Goal: Task Accomplishment & Management: Use online tool/utility

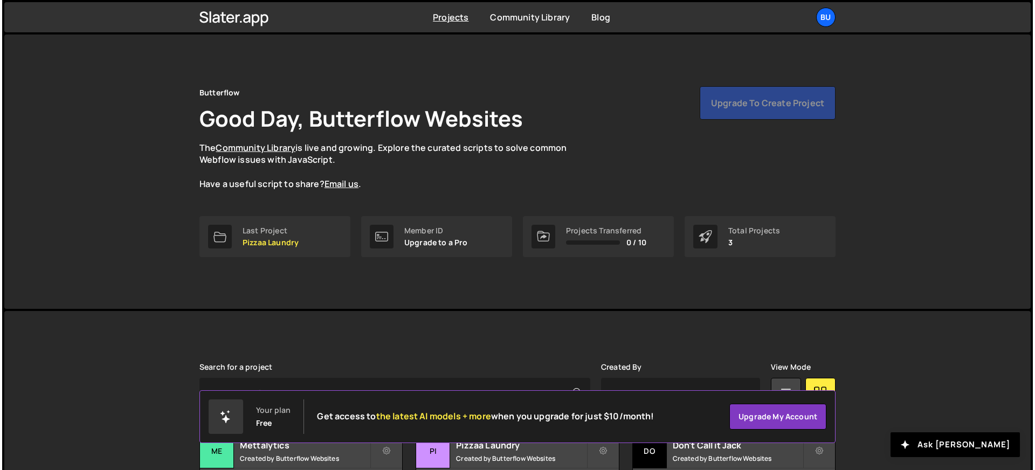
scroll to position [85, 0]
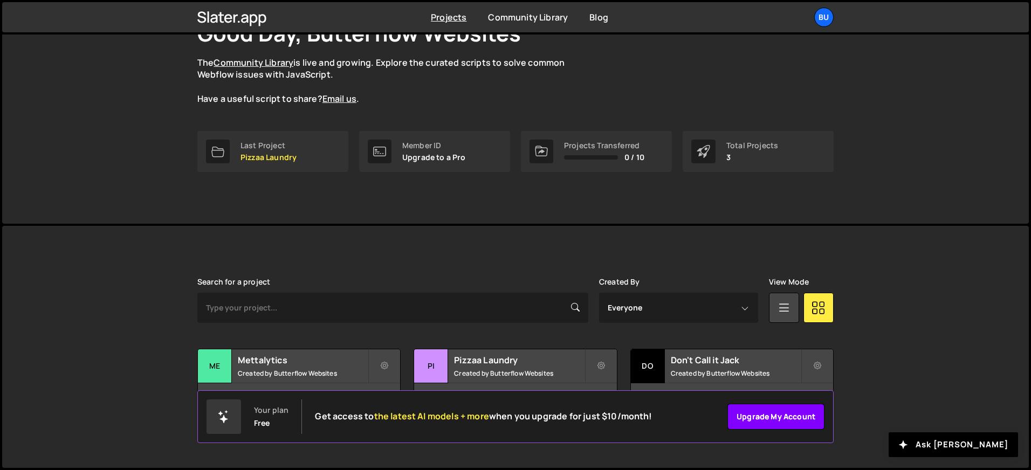
click at [789, 419] on link "Upgrade my account" at bounding box center [775, 417] width 97 height 26
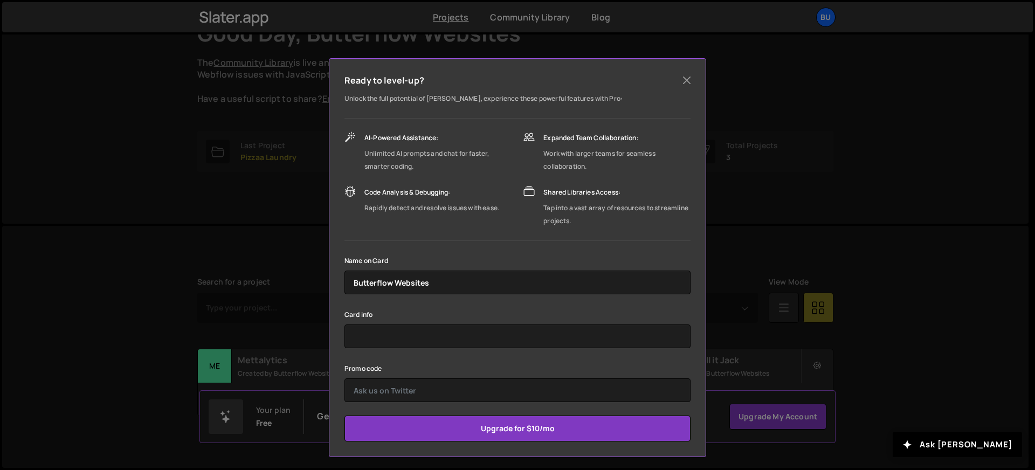
scroll to position [52, 0]
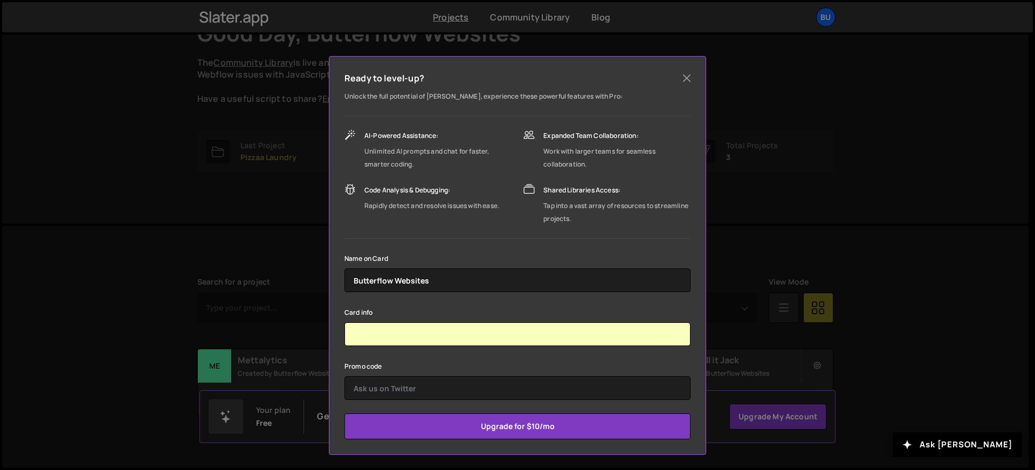
click at [496, 362] on div "Promo code" at bounding box center [517, 380] width 346 height 40
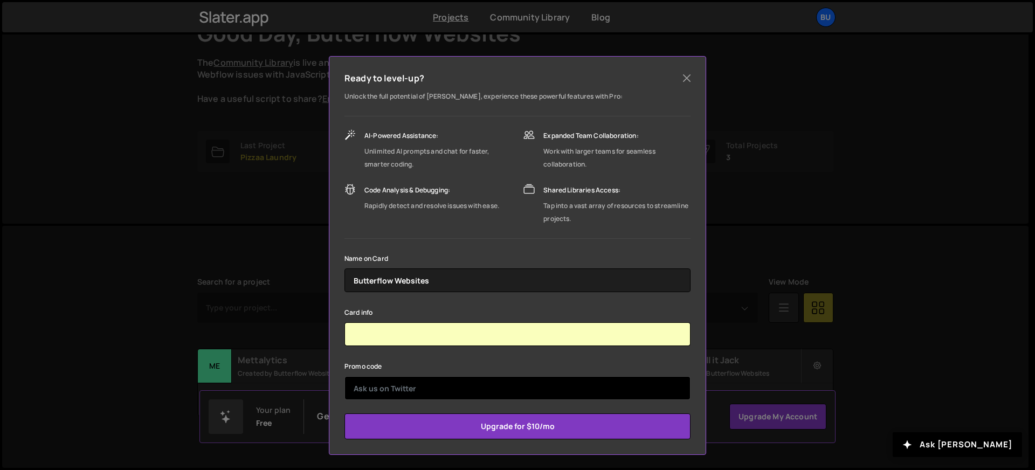
click at [392, 388] on input "text" at bounding box center [517, 388] width 346 height 24
click at [372, 389] on input "wiperout" at bounding box center [517, 388] width 346 height 24
type input "wipeout"
click at [454, 388] on input "wipeout" at bounding box center [517, 388] width 346 height 24
click at [344, 413] on input "Upgrade for $10/mo" at bounding box center [517, 426] width 346 height 26
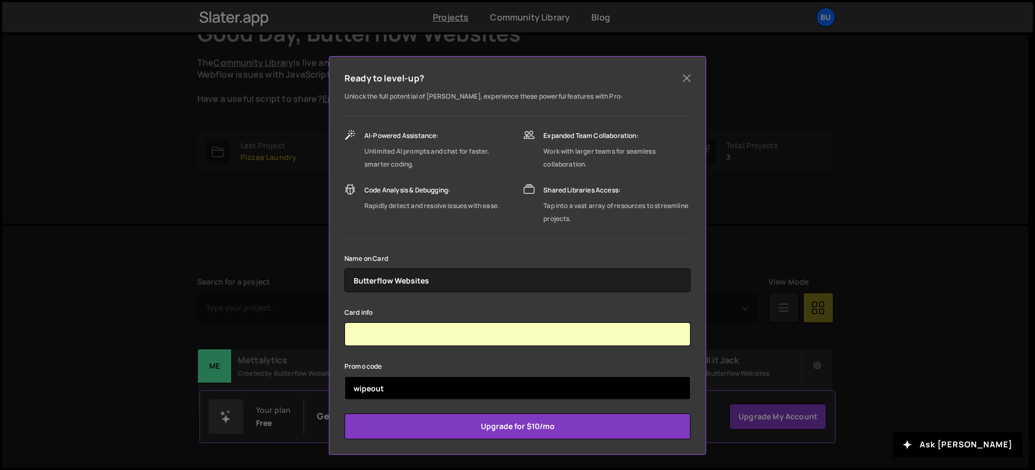
type input "Submitting..."
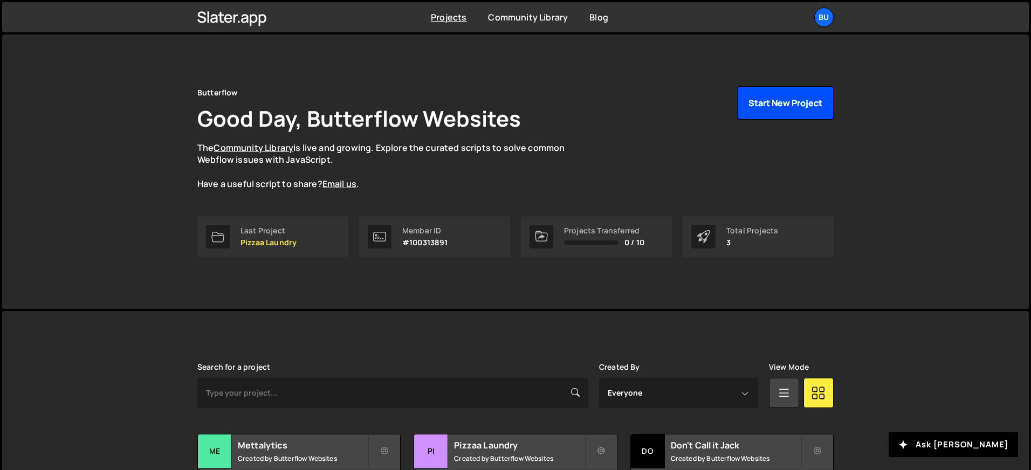
click at [773, 94] on button "Start New Project" at bounding box center [785, 102] width 96 height 33
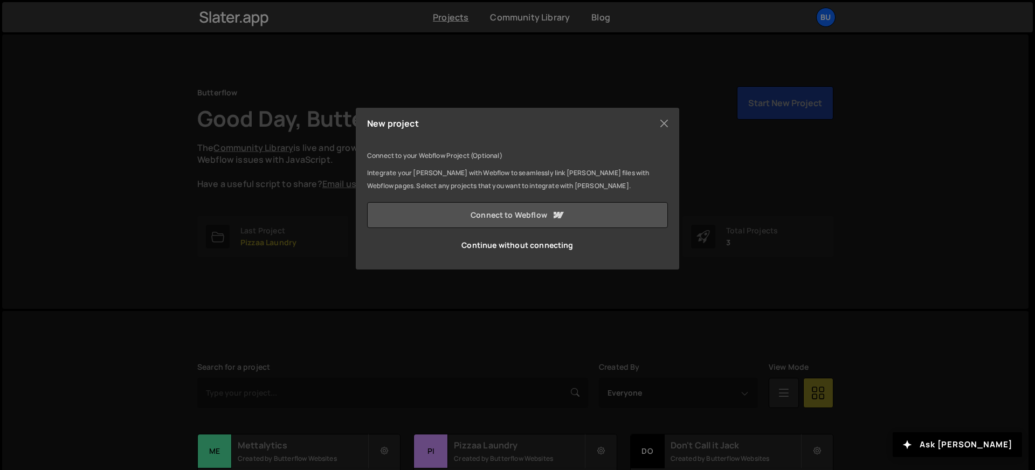
click at [481, 208] on link "Connect to Webflow" at bounding box center [517, 215] width 301 height 26
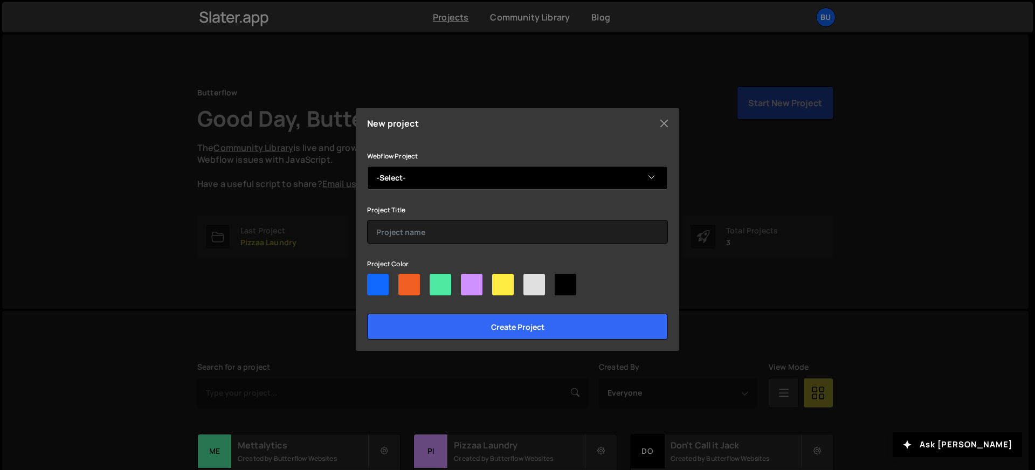
click at [427, 182] on select "-Select- FutureStack v1.0" at bounding box center [517, 178] width 301 height 24
select select "68be5b791ad3961cee6583af"
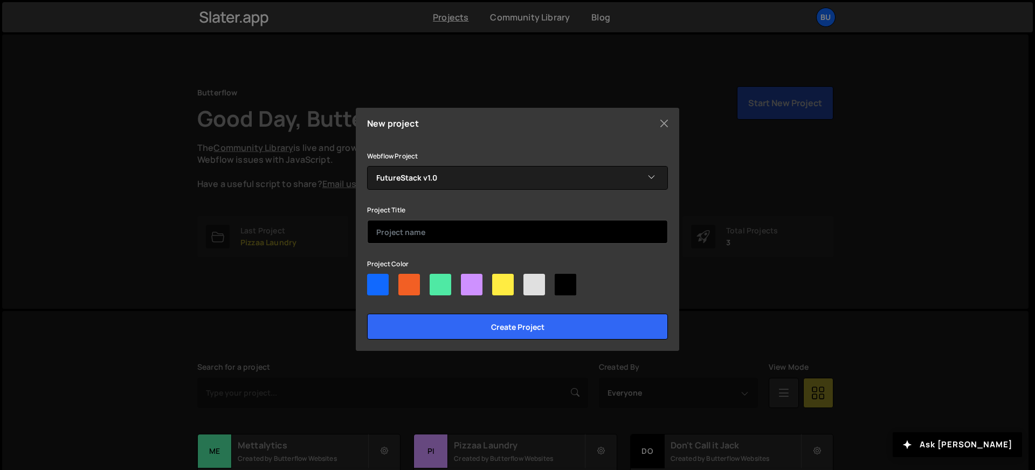
click at [420, 236] on input "text" at bounding box center [517, 232] width 301 height 24
type input "FutureStack 1.0"
click at [503, 280] on div at bounding box center [503, 285] width 22 height 22
click at [499, 280] on input"] "radio" at bounding box center [495, 277] width 7 height 7
radio input"] "true"
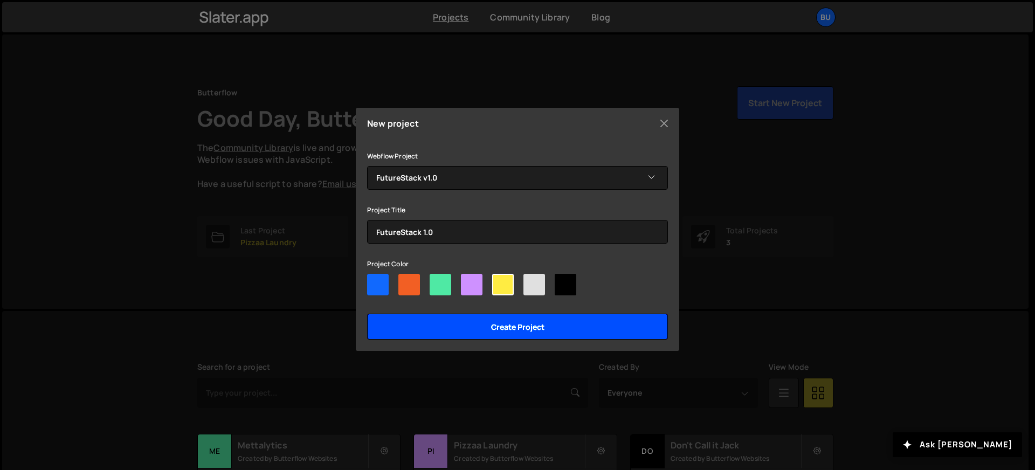
click at [527, 322] on input "Create project" at bounding box center [517, 327] width 301 height 26
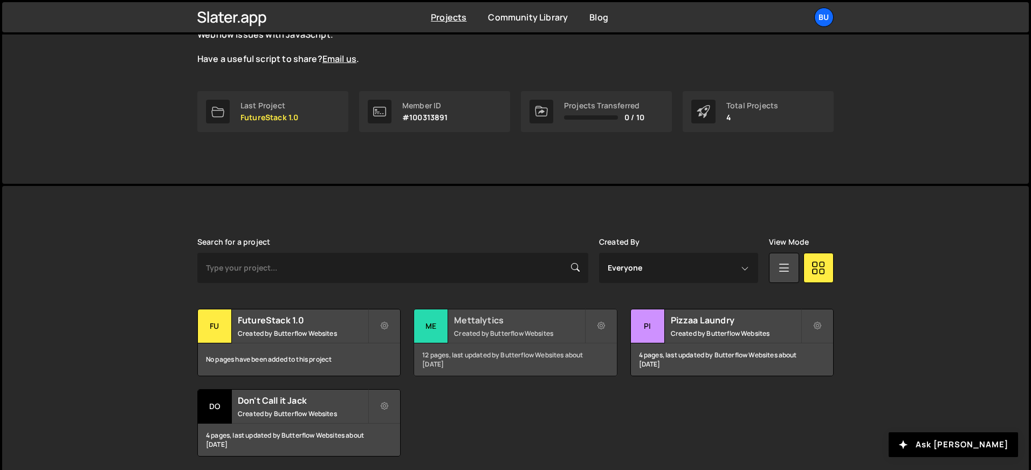
scroll to position [165, 0]
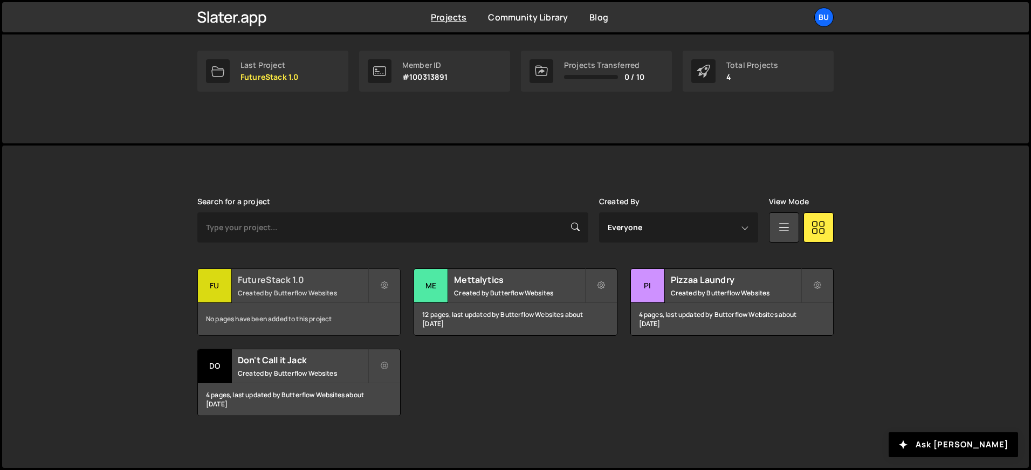
click at [252, 280] on h2 "FutureStack 1.0" at bounding box center [303, 280] width 130 height 12
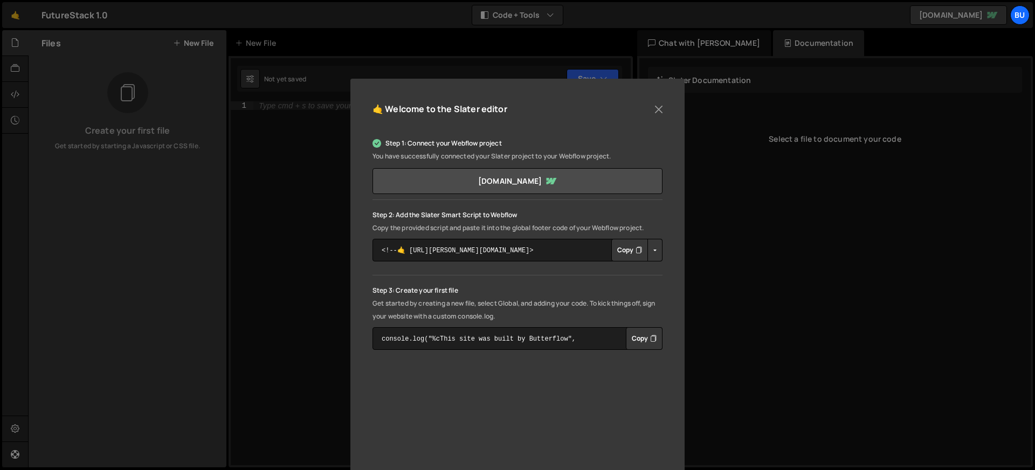
scroll to position [48, 0]
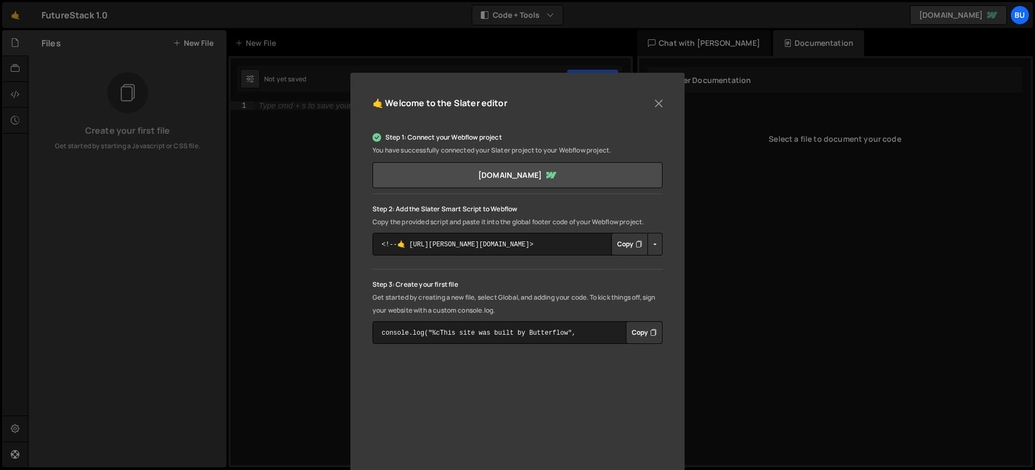
click at [621, 246] on button "Copy" at bounding box center [629, 244] width 37 height 23
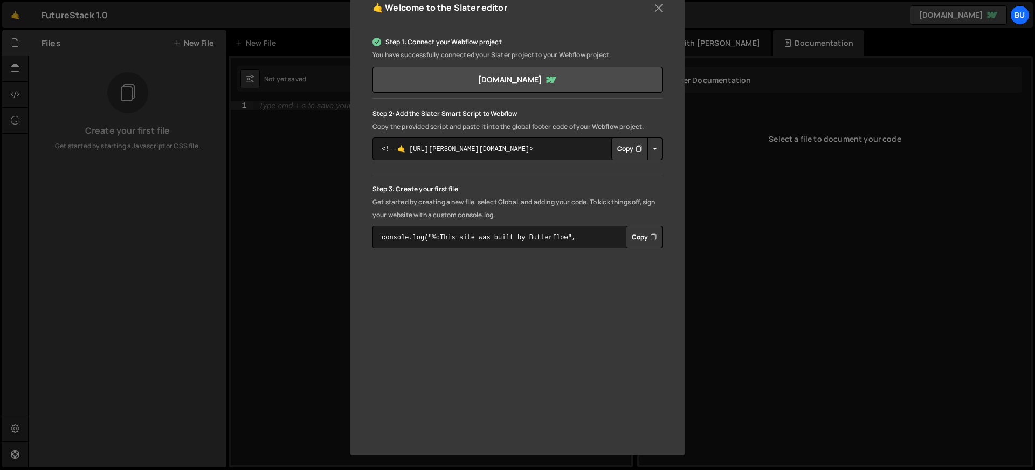
scroll to position [0, 0]
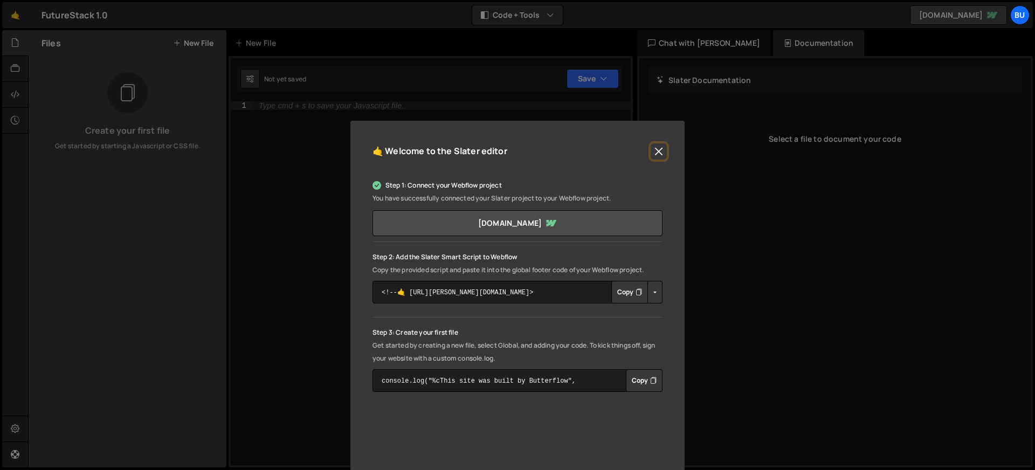
click at [653, 154] on button "Close" at bounding box center [659, 151] width 16 height 16
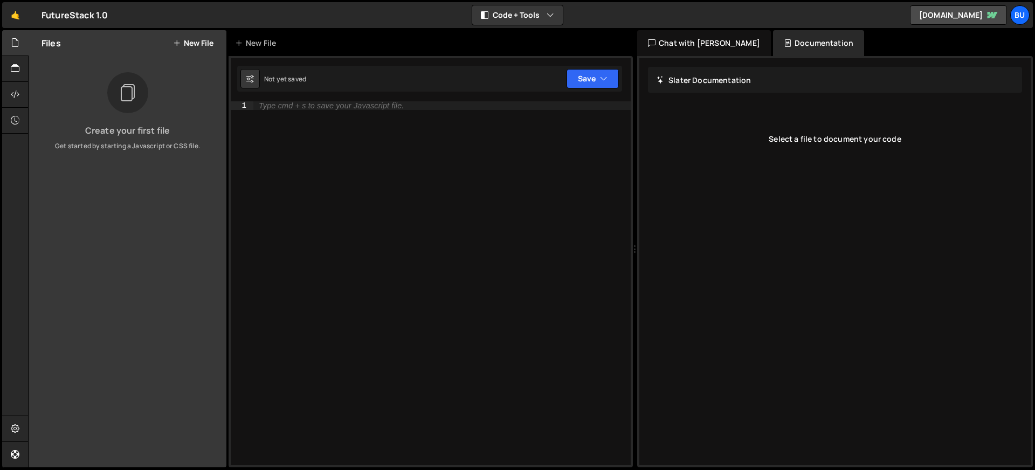
click at [264, 107] on div "Type cmd + s to save your Javascript file." at bounding box center [331, 106] width 145 height 8
click at [186, 42] on button "New File" at bounding box center [193, 43] width 40 height 9
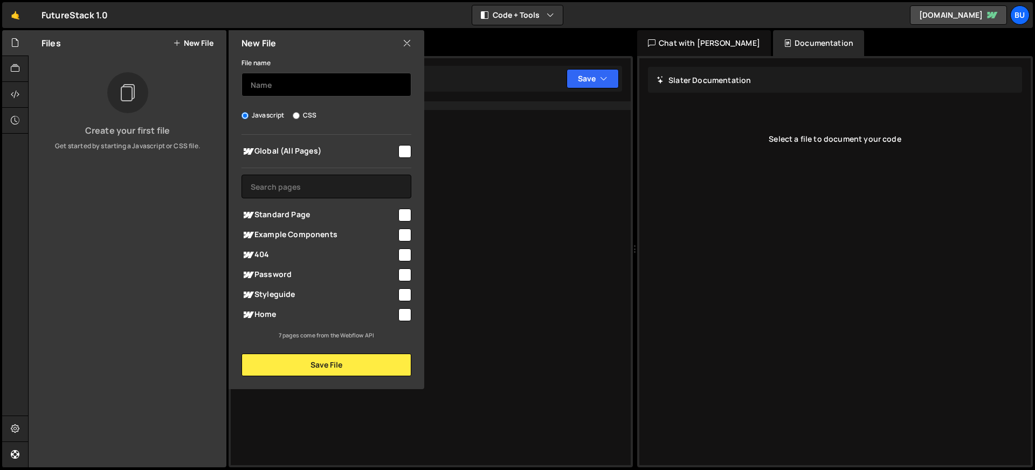
click at [268, 87] on input "text" at bounding box center [326, 85] width 170 height 24
type input "Menu"
click at [405, 150] on input "checkbox" at bounding box center [404, 151] width 13 height 13
checkbox input "true"
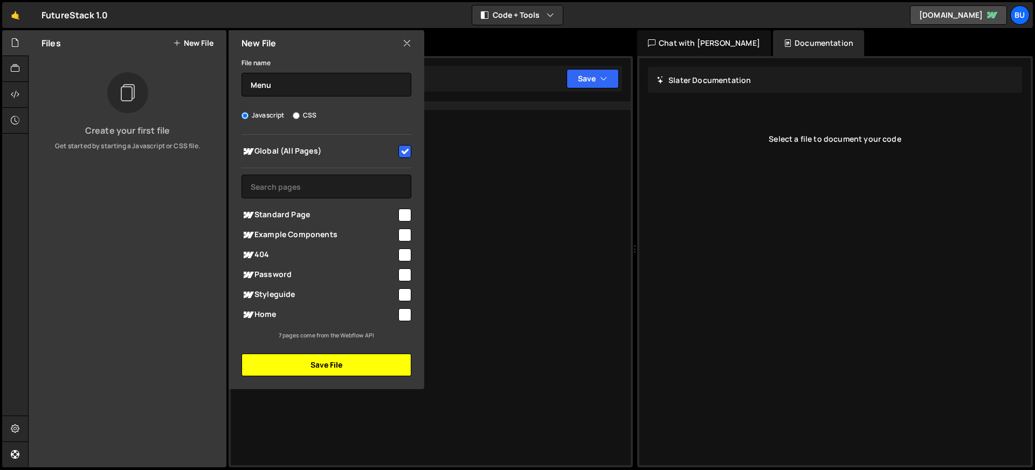
click at [332, 361] on button "Save File" at bounding box center [326, 365] width 170 height 23
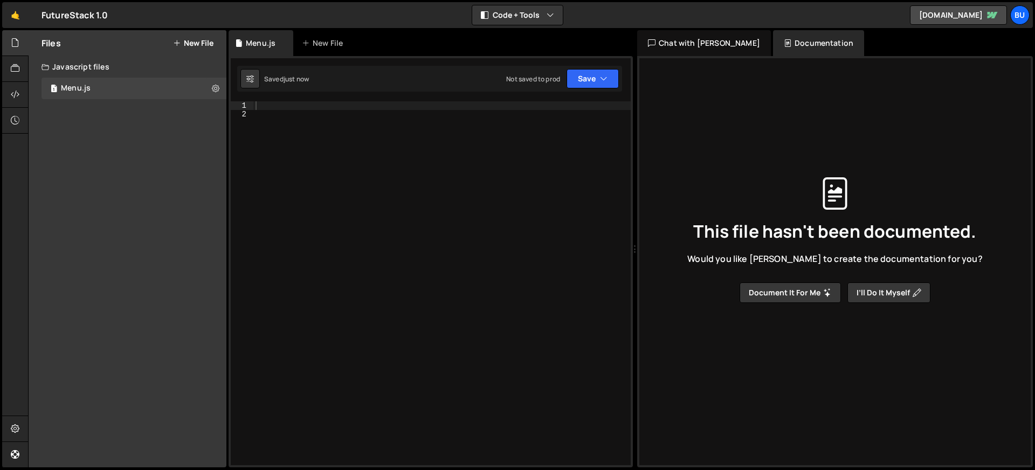
click at [274, 106] on div at bounding box center [441, 291] width 377 height 381
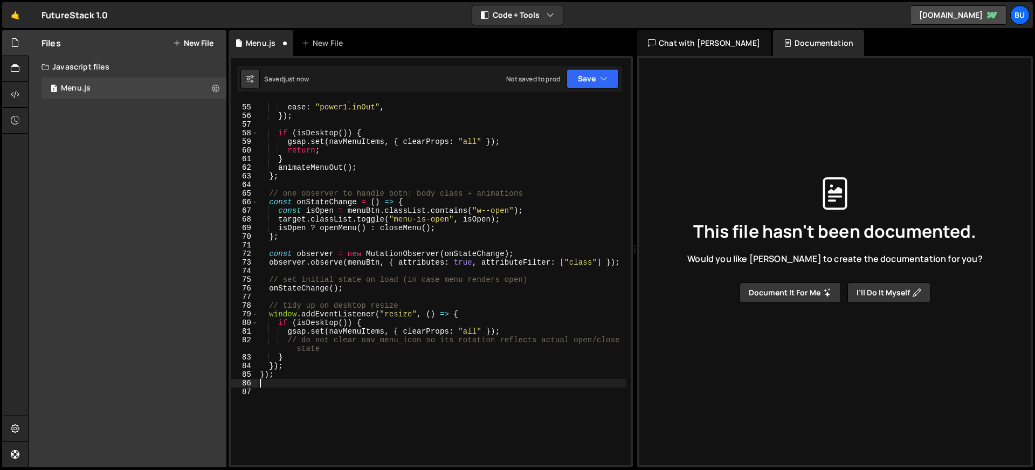
scroll to position [490, 0]
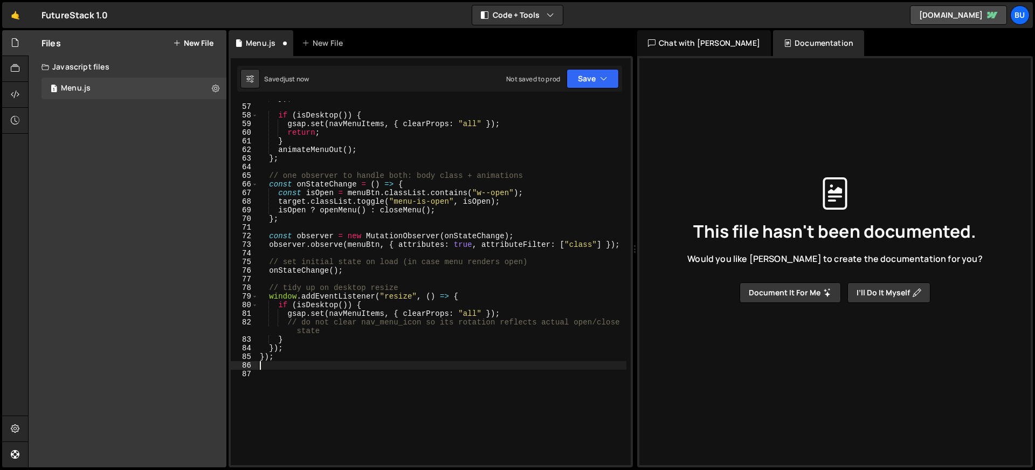
drag, startPoint x: 279, startPoint y: 358, endPoint x: 230, endPoint y: 356, distance: 48.6
click at [231, 356] on div "56 57 58 59 60 61 62 63 64 65 66 67 68 69 70 71 72 73 74 75 76 77 78 79 80 81 8…" at bounding box center [431, 283] width 400 height 364
type textarea "});"
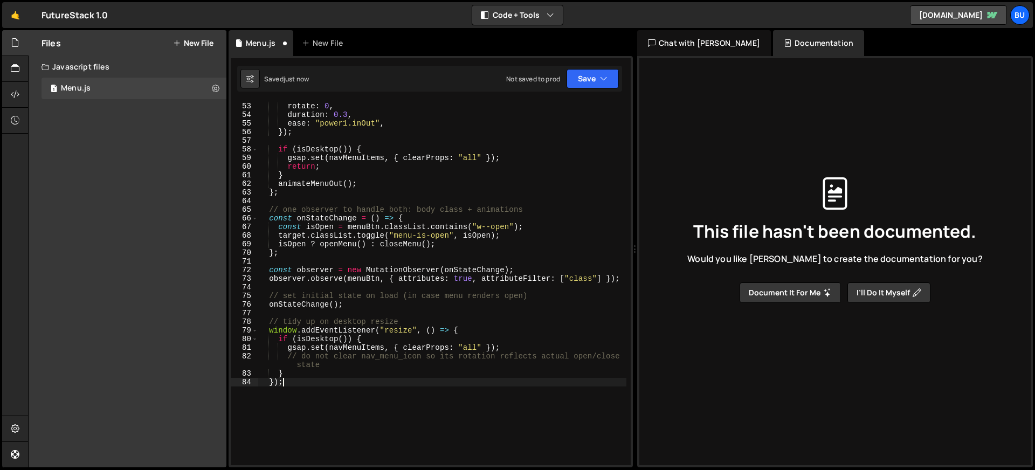
scroll to position [0, 0]
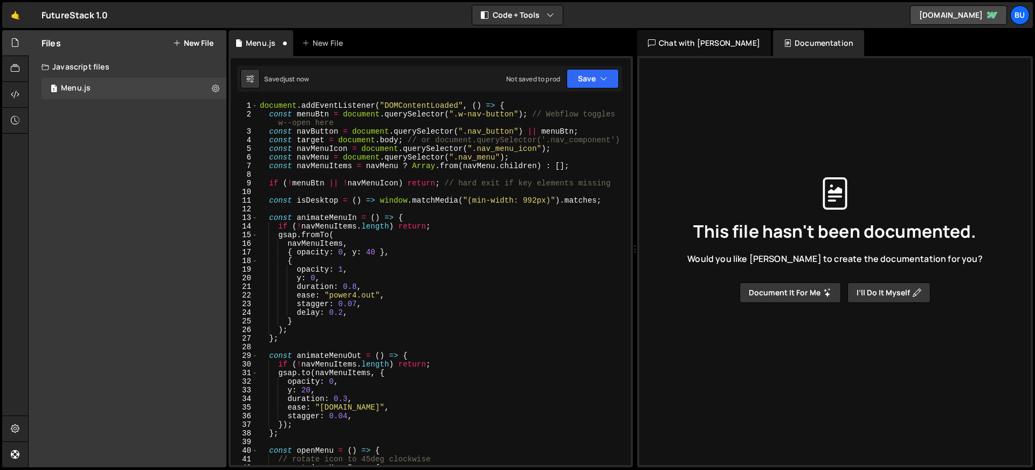
click at [511, 101] on div "document . addEventListener ( "DOMContentLoaded" , ( ) => { const menuBtn = doc…" at bounding box center [442, 291] width 369 height 381
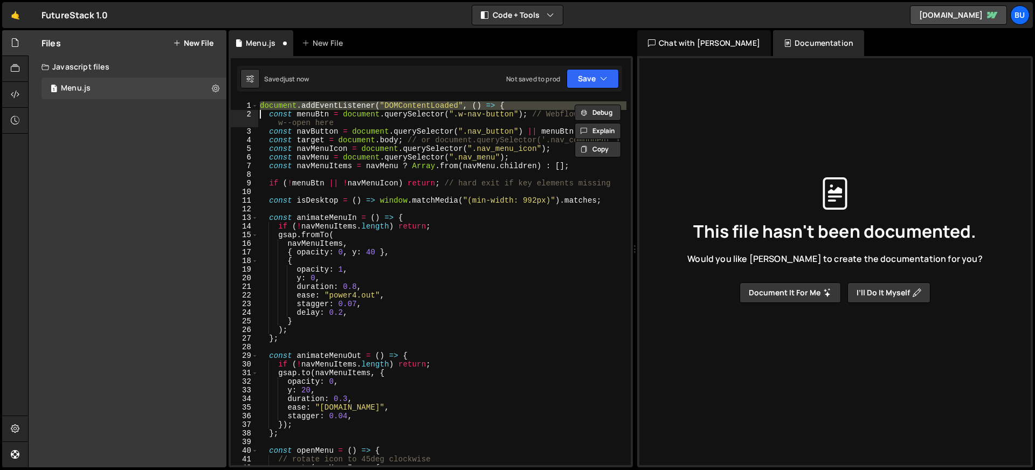
click at [511, 101] on div "document . addEventListener ( "DOMContentLoaded" , ( ) => { const menuBtn = doc…" at bounding box center [442, 291] width 369 height 381
type textarea "const menuBtn = document.querySelector(".w-nav-button"); // Webflow toggles w--…"
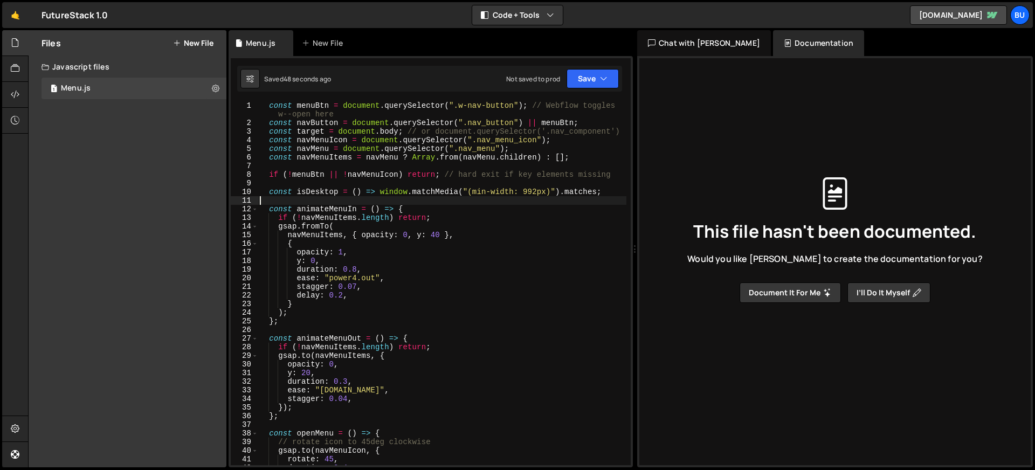
click at [324, 203] on div "const menuBtn = document . querySelector ( ".w-nav-button" ) ; // Webflow toggl…" at bounding box center [442, 296] width 369 height 390
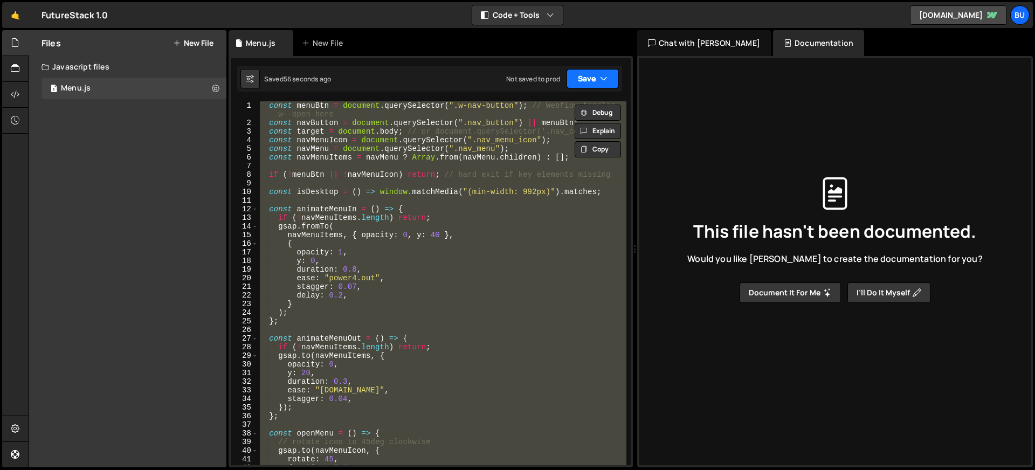
click at [586, 79] on button "Save" at bounding box center [592, 78] width 52 height 19
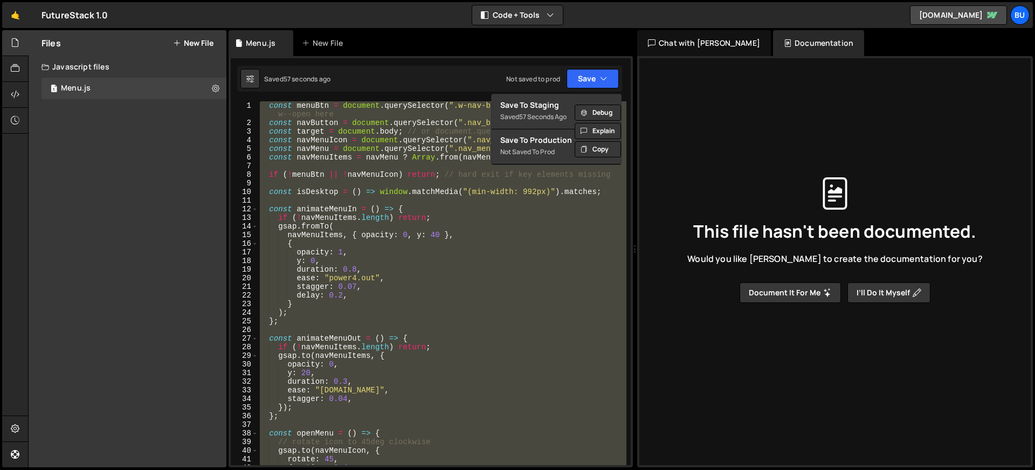
click at [520, 75] on div "Not saved to prod" at bounding box center [533, 78] width 54 height 9
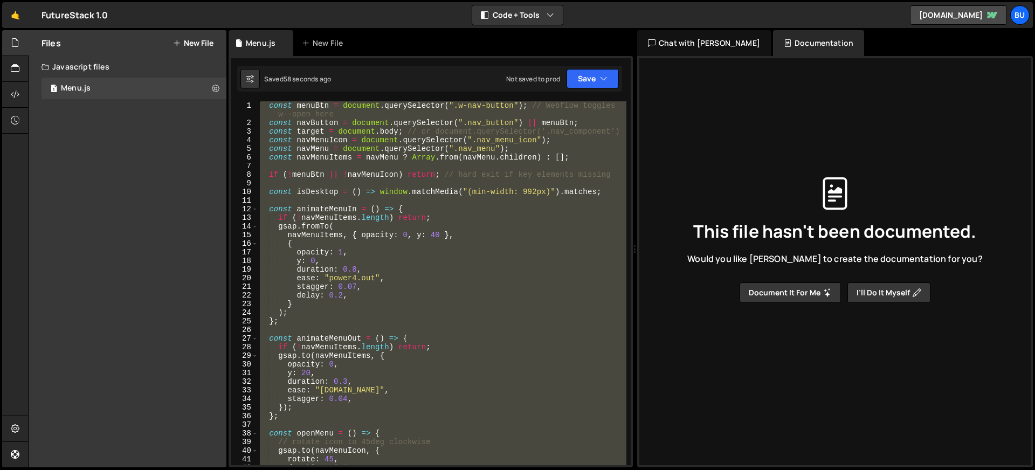
click at [604, 156] on div "Debug Explain Copy Menu.js New File Saved 58 seconds ago Not saved to prod Upgr…" at bounding box center [431, 249] width 404 height 438
click at [592, 112] on button "Debug" at bounding box center [598, 113] width 46 height 16
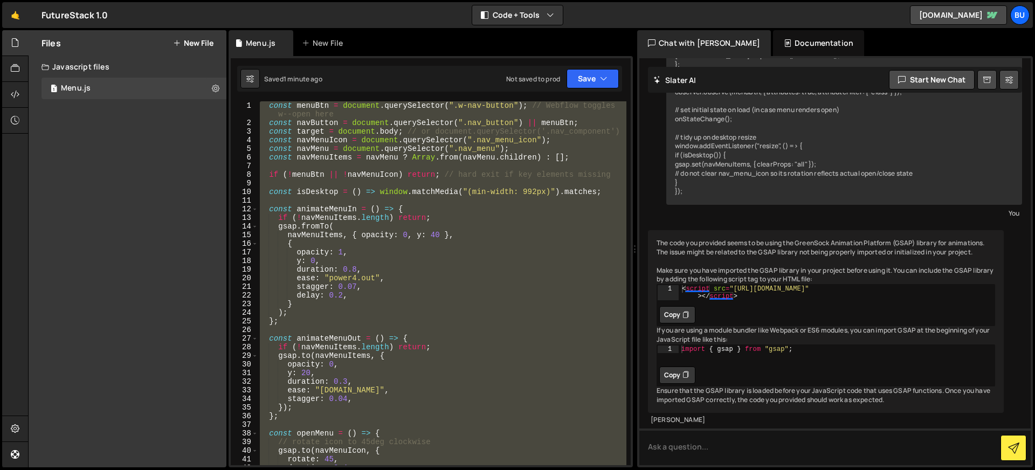
scroll to position [728, 0]
click at [538, 143] on div "const menuBtn = document . querySelector ( ".w-nav-button" ) ; // Webflow toggl…" at bounding box center [442, 283] width 369 height 364
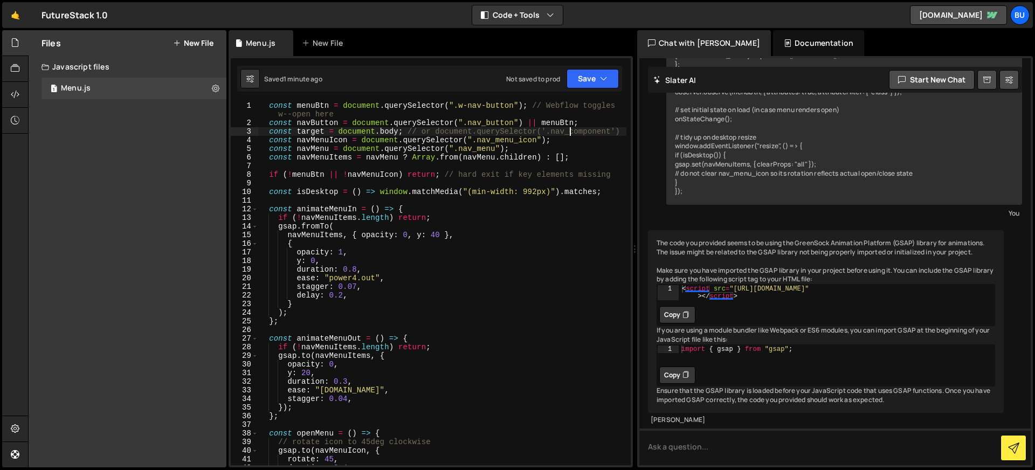
click at [571, 134] on div "const menuBtn = document . querySelector ( ".w-nav-button" ) ; // Webflow toggl…" at bounding box center [442, 296] width 369 height 390
type textarea "});"
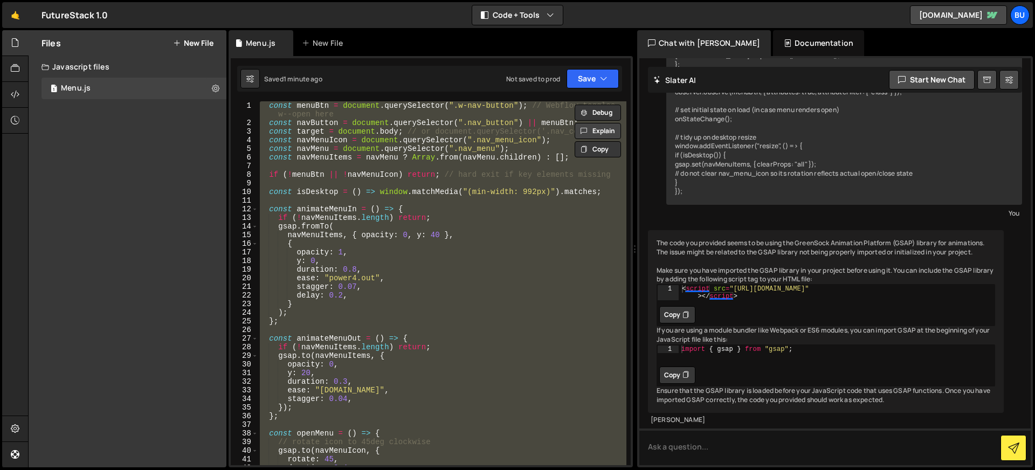
click at [595, 132] on button "Explain" at bounding box center [598, 131] width 46 height 16
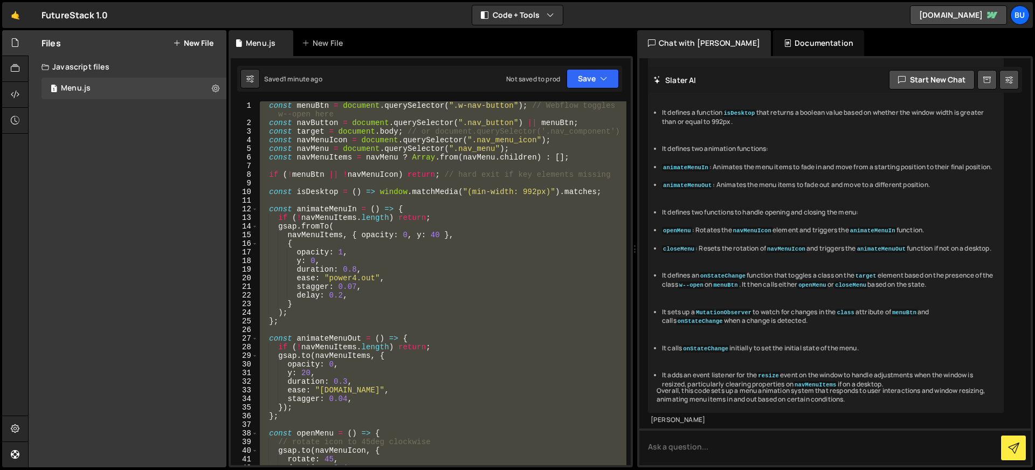
scroll to position [2103, 0]
click at [699, 449] on textarea at bounding box center [834, 447] width 391 height 37
paste textarea "46168.js:11 Uncaught (in promise) SyntaxError: Illegal return stateme"
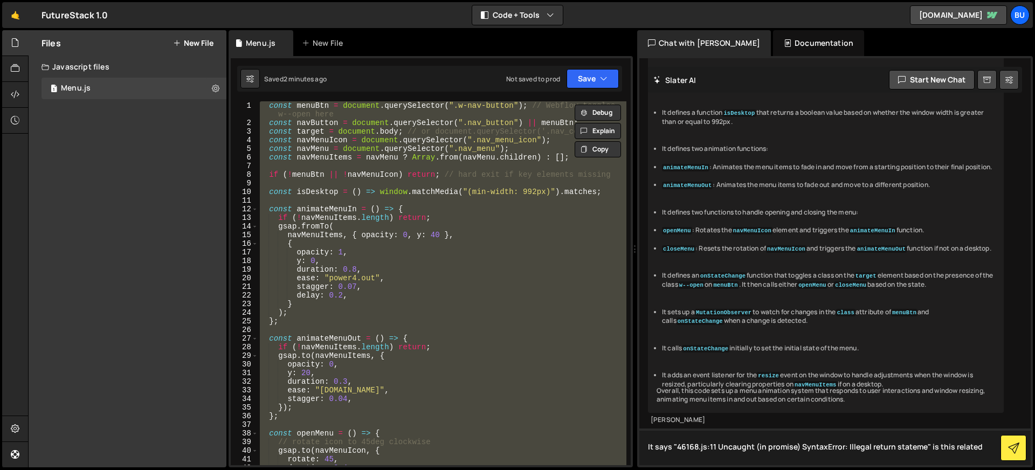
type textarea "It says "46168.js:11 Uncaught (in promise) SyntaxError: Illegal return stateme"…"
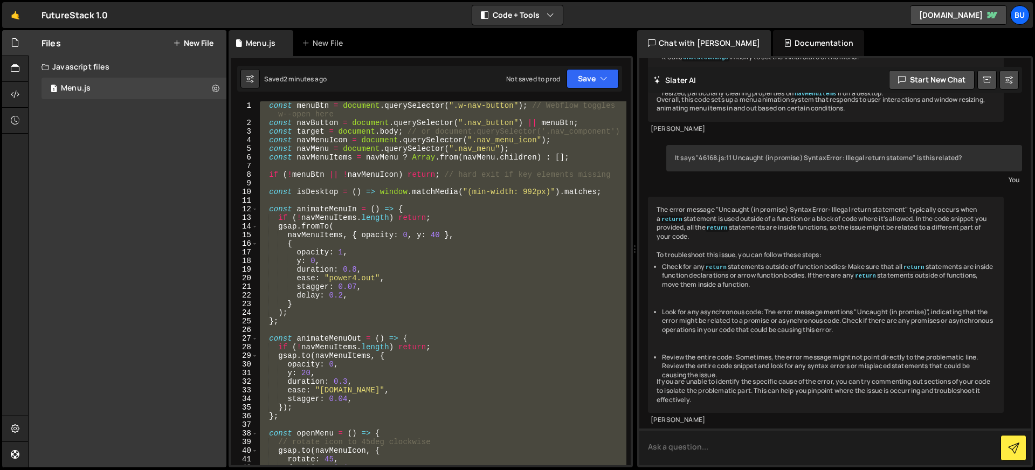
scroll to position [2424, 0]
click at [359, 173] on div "const menuBtn = document . querySelector ( ".w-nav-button" ) ; // Webflow toggl…" at bounding box center [442, 283] width 369 height 364
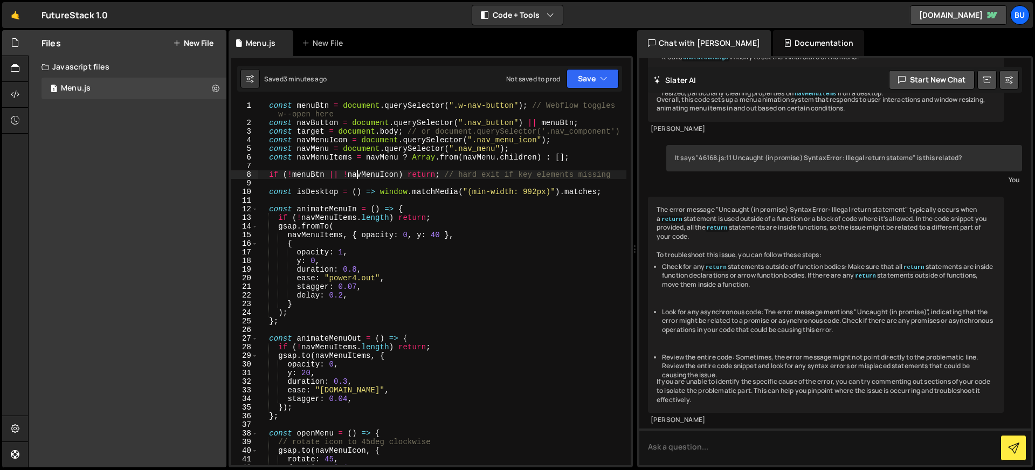
click at [359, 173] on div "const menuBtn = document . querySelector ( ".w-nav-button" ) ; // Webflow toggl…" at bounding box center [442, 296] width 369 height 390
type textarea "if (!menuBtn || !navMenuIcon) return; // hard exit if key elements missing"
click at [734, 443] on textarea at bounding box center [834, 447] width 391 height 37
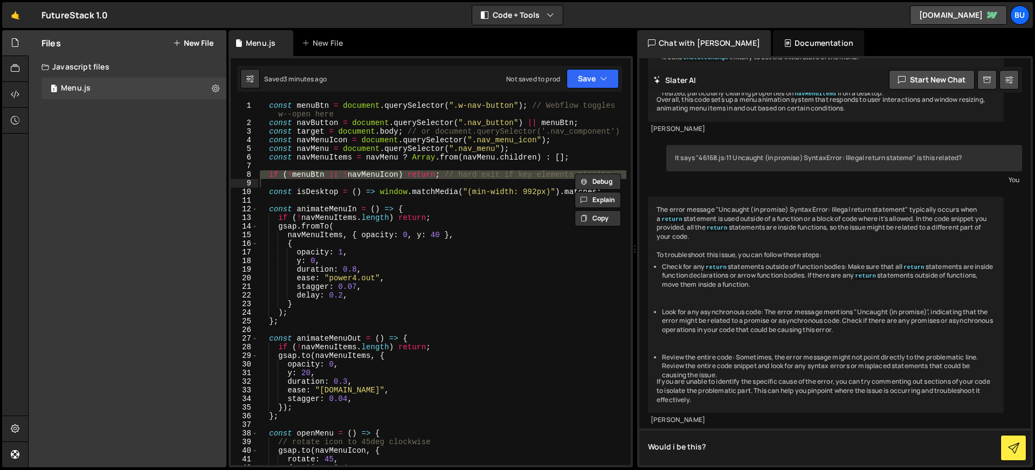
paste textarea "if (!menuBtn || !navMenuIcon) return; // hard exit if key elements missing"
type textarea "Would i be this? if (!menuBtn || !navMenuIcon) return; // hard exit if key elem…"
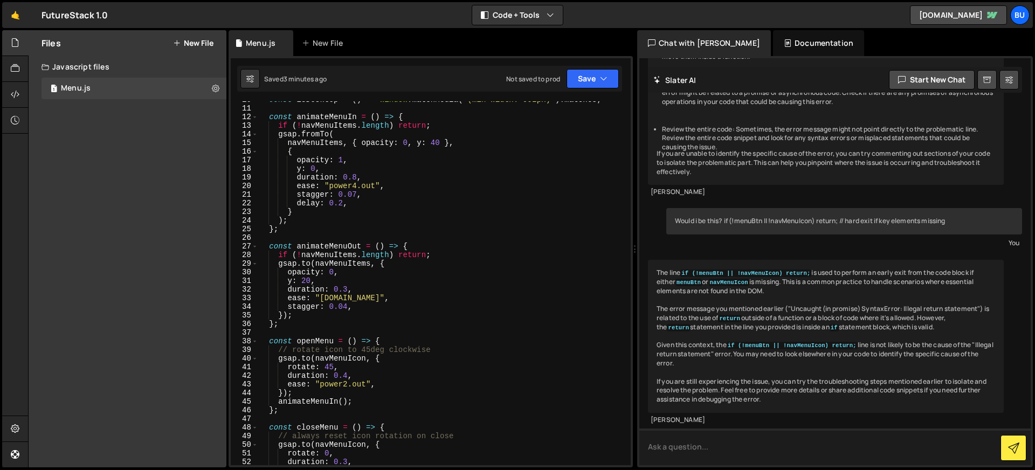
scroll to position [0, 0]
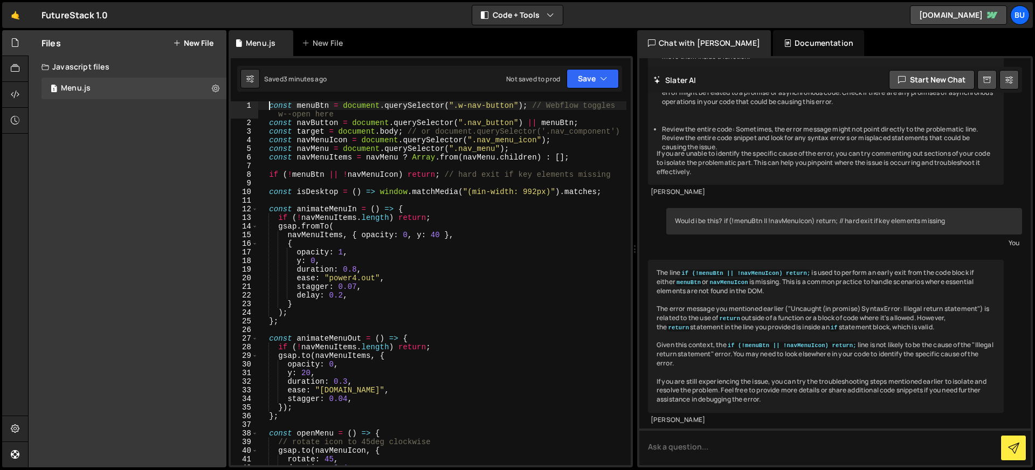
click at [270, 107] on div "const menuBtn = document . querySelector ( ".w-nav-button" ) ; // Webflow toggl…" at bounding box center [442, 296] width 369 height 390
type textarea "const menuBtn = document.querySelector(".w-nav-button"); // Webflow toggles w--…"
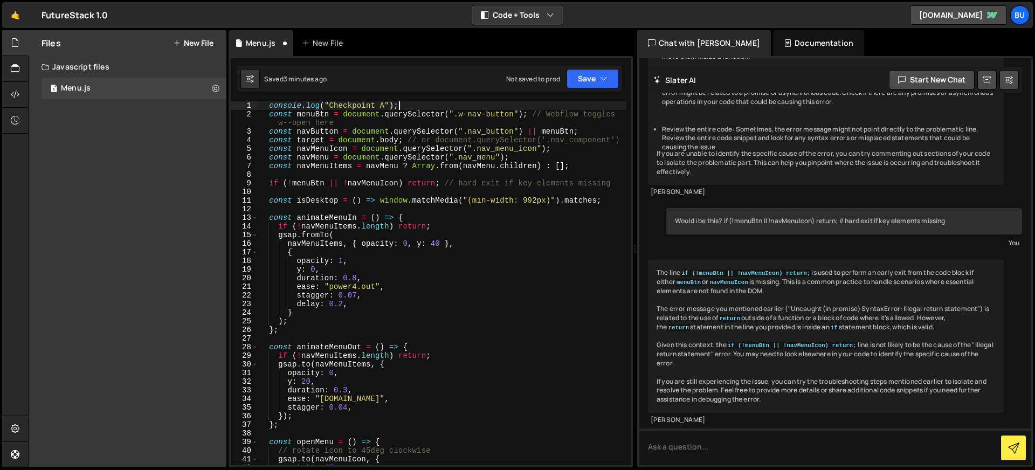
scroll to position [0, 1]
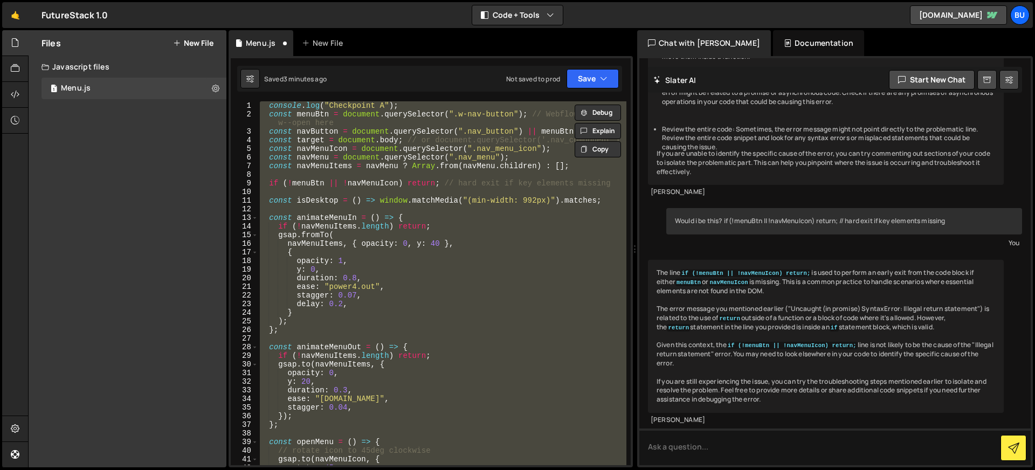
click at [404, 104] on div "console . log ( "Checkpoint A" ) ; const menuBtn = document . querySelector ( "…" at bounding box center [442, 283] width 369 height 364
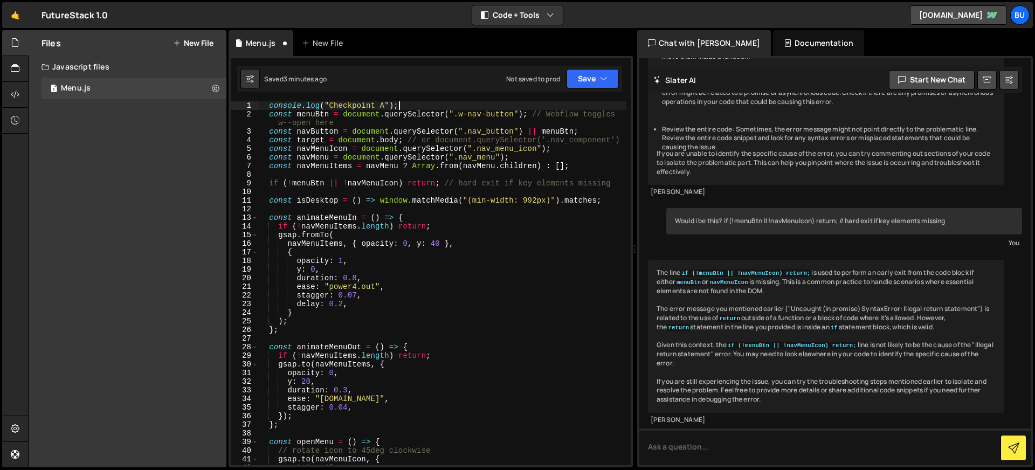
click at [404, 104] on div "console . log ( "Checkpoint A" ) ; const menuBtn = document . querySelector ( "…" at bounding box center [442, 291] width 369 height 381
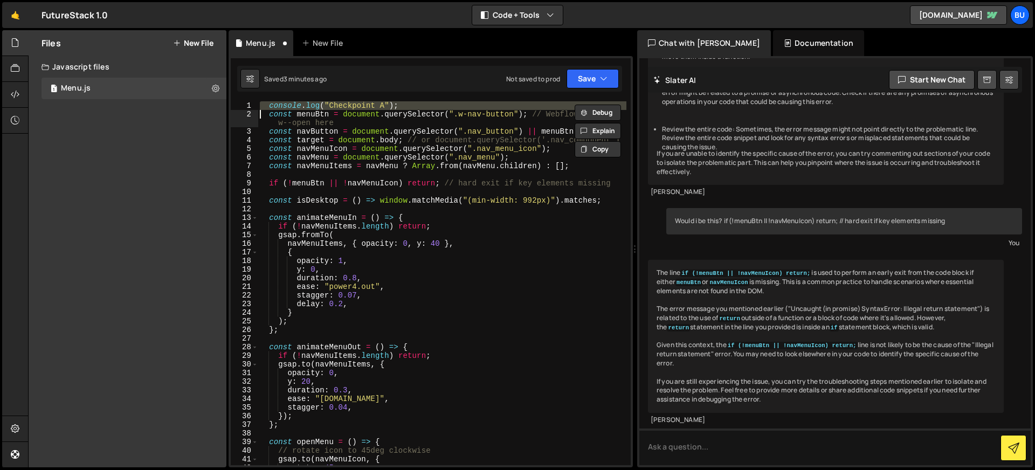
click at [404, 104] on div "console . log ( "Checkpoint A" ) ; const menuBtn = document . querySelector ( "…" at bounding box center [442, 291] width 369 height 381
click at [576, 168] on div "console . log ( "Checkpoint A" ) ; const menuBtn = document . querySelector ( "…" at bounding box center [442, 291] width 369 height 381
type textarea "const navMenuItems = navMenu ? Array.from(navMenu.children) : [];"
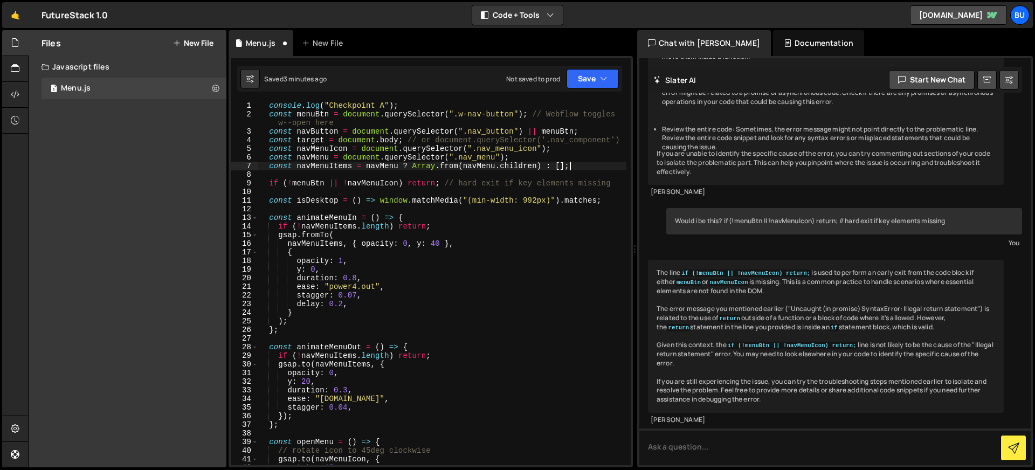
click at [618, 188] on div "console . log ( "Checkpoint A" ) ; const menuBtn = document . querySelector ( "…" at bounding box center [442, 291] width 369 height 381
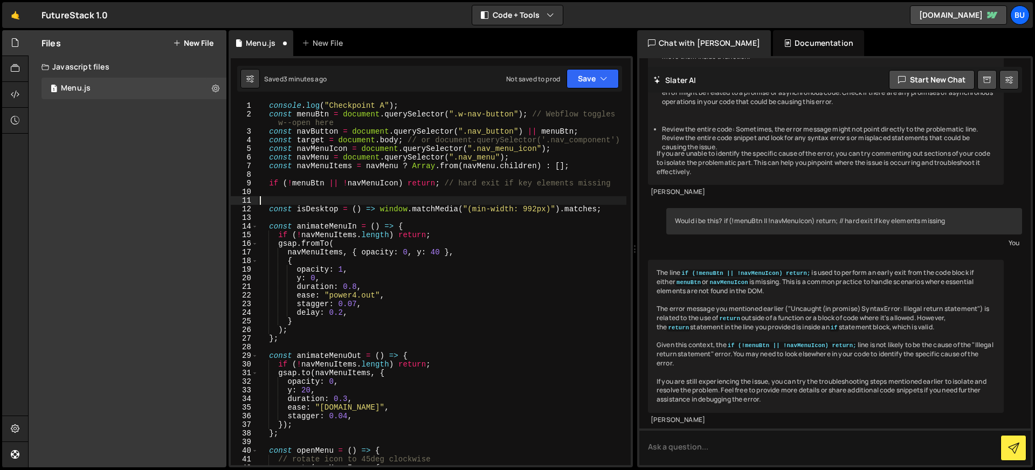
paste textarea
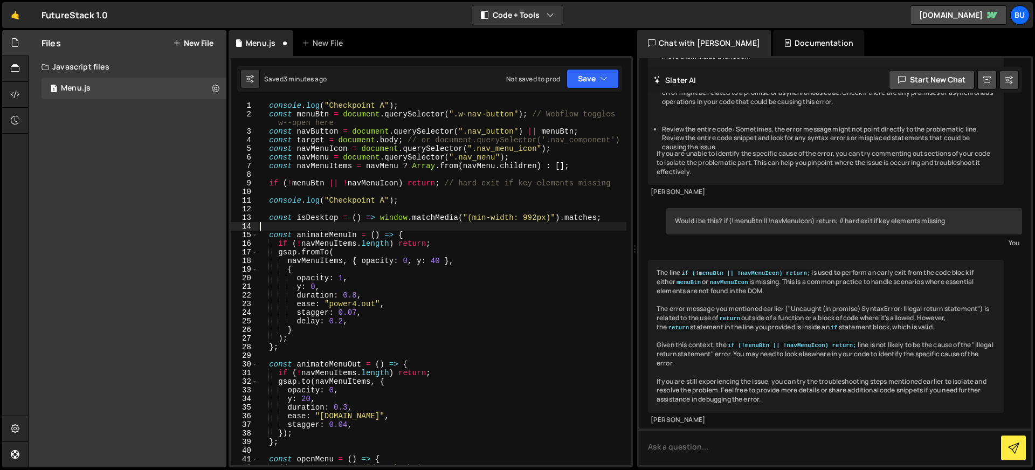
click at [369, 228] on div "console . log ( "Checkpoint A" ) ; const menuBtn = document . querySelector ( "…" at bounding box center [442, 291] width 369 height 381
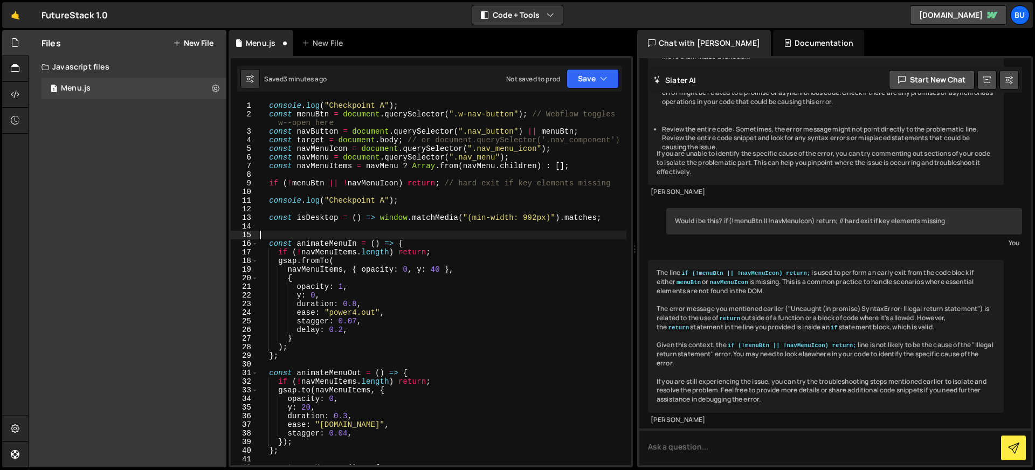
paste textarea "console.log("Checkpoint A");"
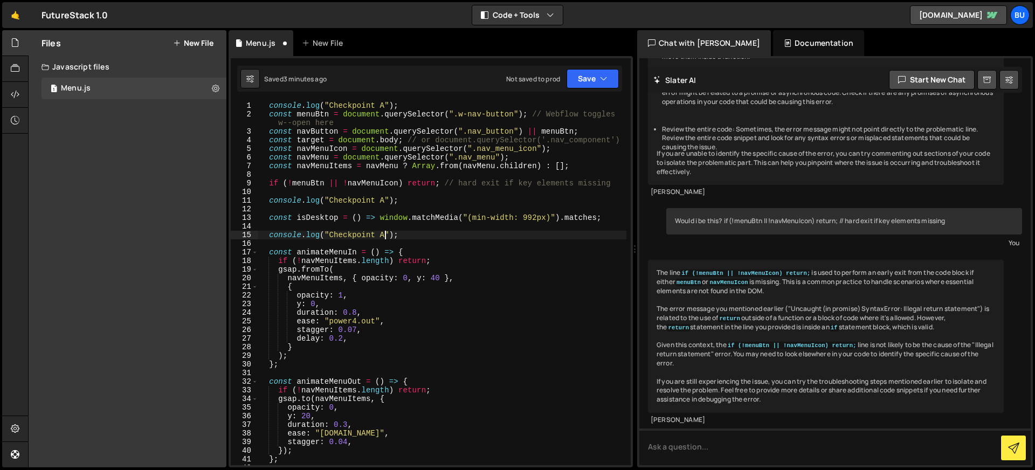
drag, startPoint x: 385, startPoint y: 235, endPoint x: 378, endPoint y: 235, distance: 7.5
click at [378, 235] on div "console . log ( "Checkpoint A" ) ; const menuBtn = document . querySelector ( "…" at bounding box center [442, 291] width 369 height 381
click at [380, 200] on div "console . log ( "Checkpoint A" ) ; const menuBtn = document . querySelector ( "…" at bounding box center [442, 291] width 369 height 381
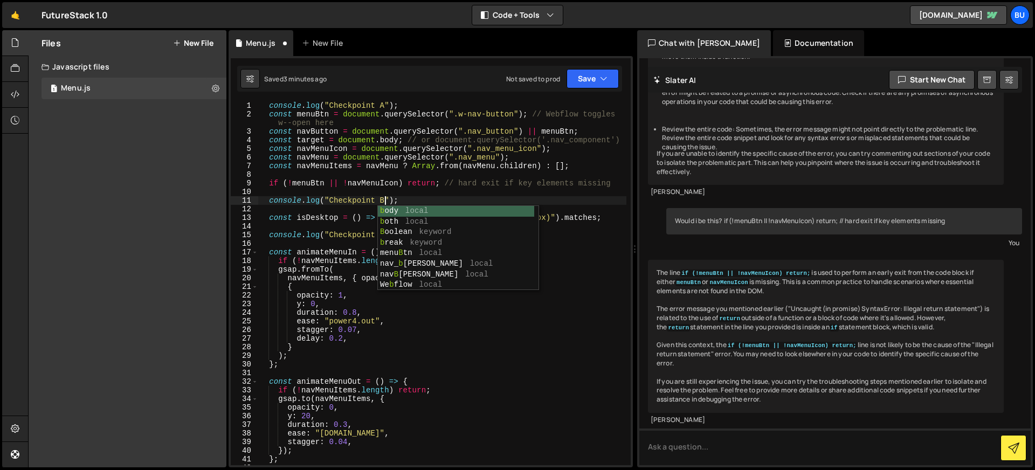
click at [417, 183] on div "console . log ( "Checkpoint A" ) ; const menuBtn = document . querySelector ( "…" at bounding box center [442, 291] width 369 height 381
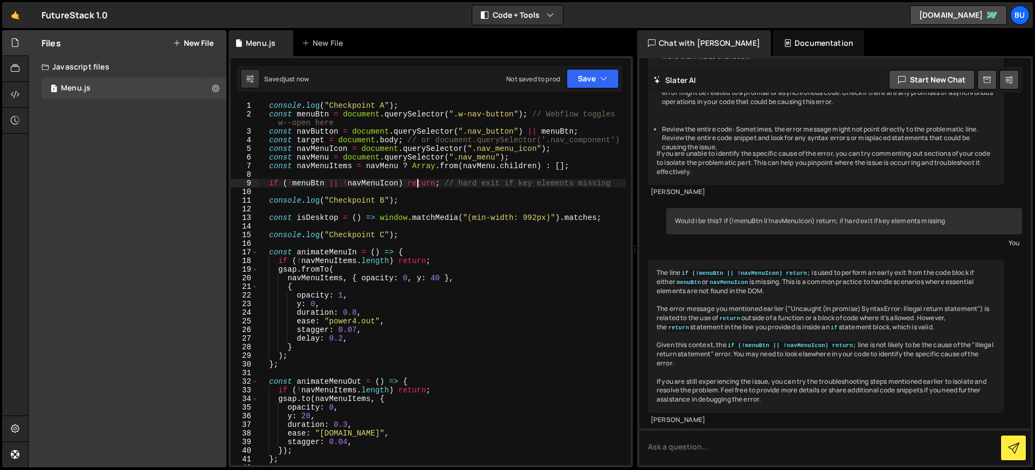
type textarea "if (!menuBtn || !navMenuIcon) return; // hard exit if key elements missing"
click at [384, 188] on div "console . log ( "Checkpoint A" ) ; const menuBtn = document . querySelector ( "…" at bounding box center [442, 291] width 369 height 381
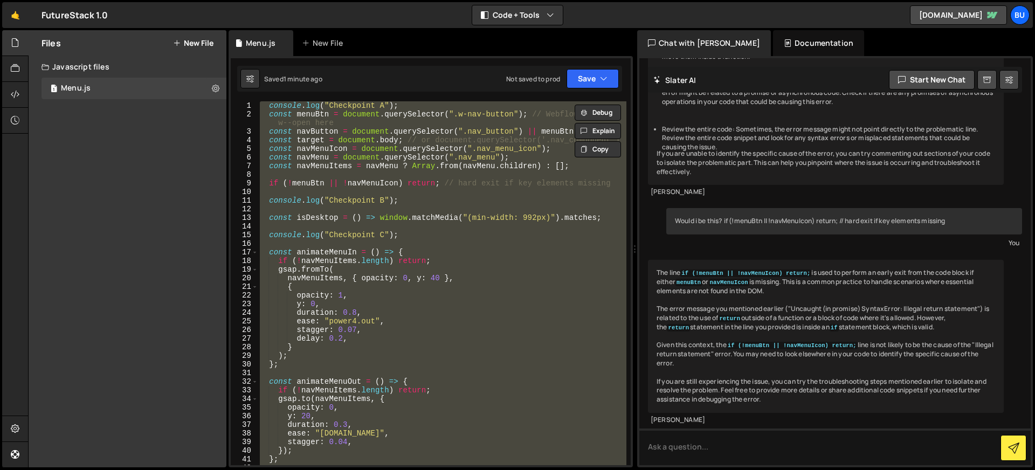
click at [472, 202] on div "console . log ( "Checkpoint A" ) ; const menuBtn = document . querySelector ( "…" at bounding box center [442, 283] width 369 height 364
type textarea "});"
paste textarea
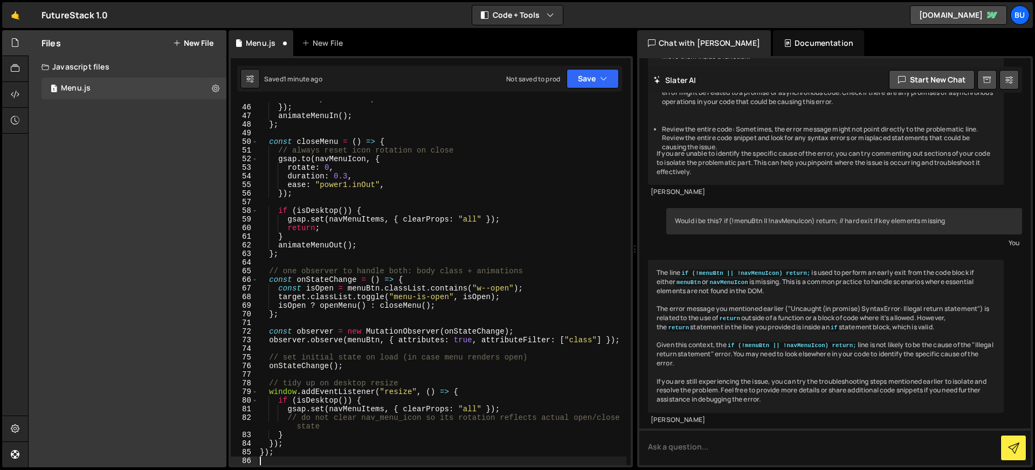
scroll to position [395, 0]
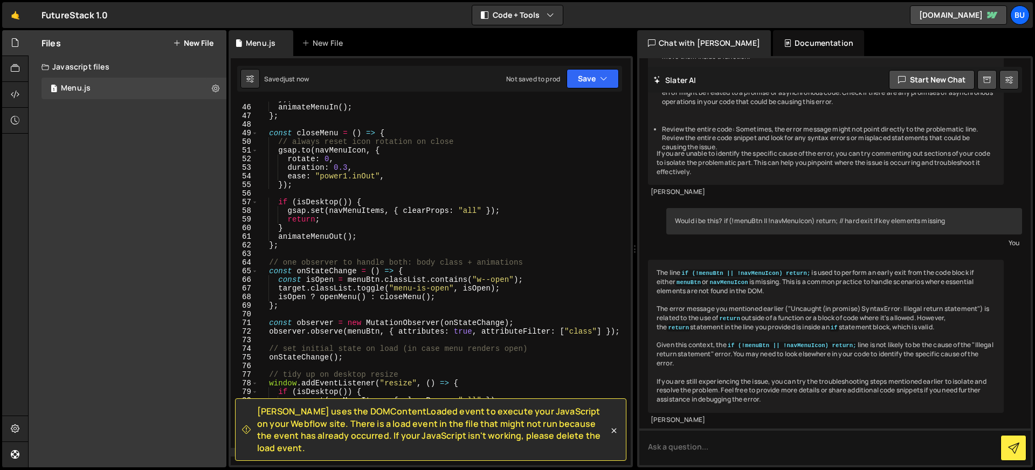
drag, startPoint x: 258, startPoint y: 422, endPoint x: 603, endPoint y: 447, distance: 346.4
click at [603, 447] on span "Slater uses the DOMContentLoaded event to execute your JavaScript on your Webfl…" at bounding box center [432, 429] width 351 height 49
copy span "Slater uses the DOMContentLoaded event to execute your JavaScript on your Webfl…"
click at [432, 249] on div "}) ; animateMenuIn ( ) ; } ; const closeMenu = ( ) => { // always reset icon ro…" at bounding box center [442, 284] width 369 height 381
click at [615, 433] on icon at bounding box center [614, 430] width 5 height 5
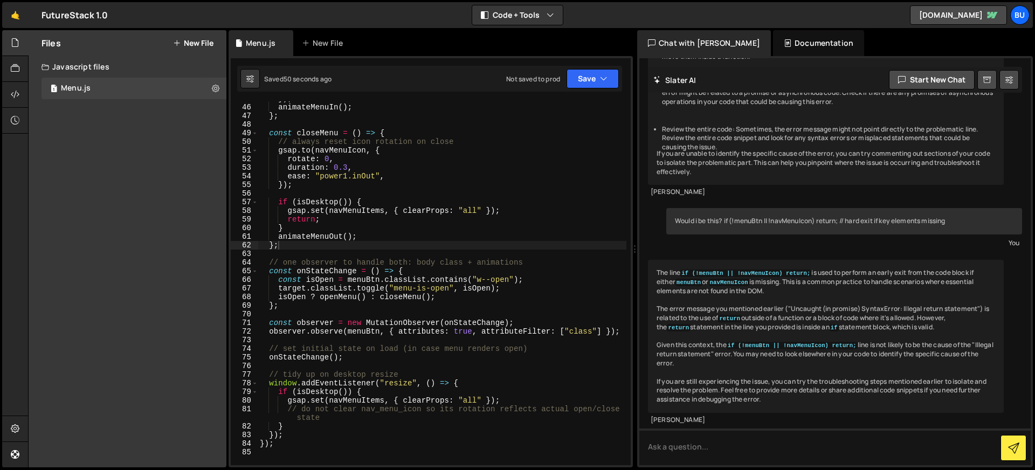
click at [407, 280] on div "}) ; animateMenuIn ( ) ; } ; const closeMenu = ( ) => { // always reset icon ro…" at bounding box center [442, 284] width 369 height 381
type textarea "});"
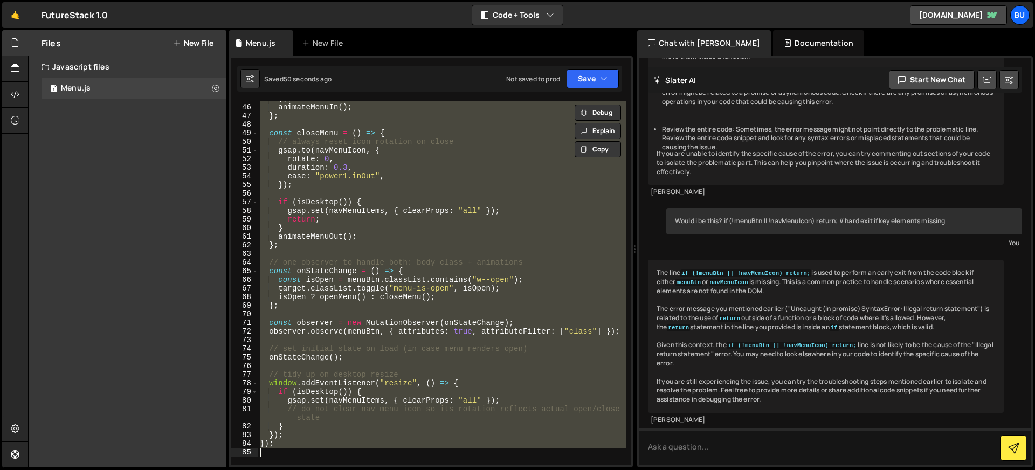
paste textarea
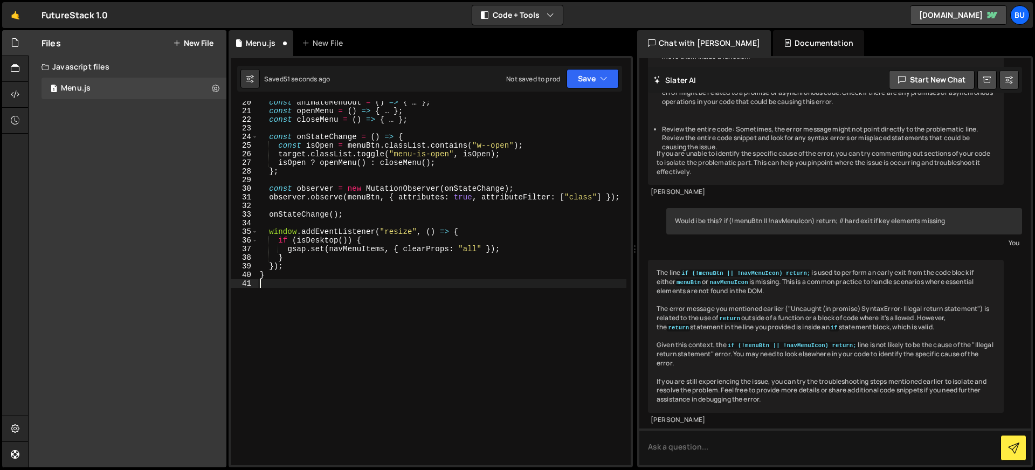
scroll to position [168, 0]
click at [418, 224] on div "const animateMenuOut = ( ) => { … } ; const openMenu = ( ) => { … } ; const clo…" at bounding box center [442, 288] width 369 height 381
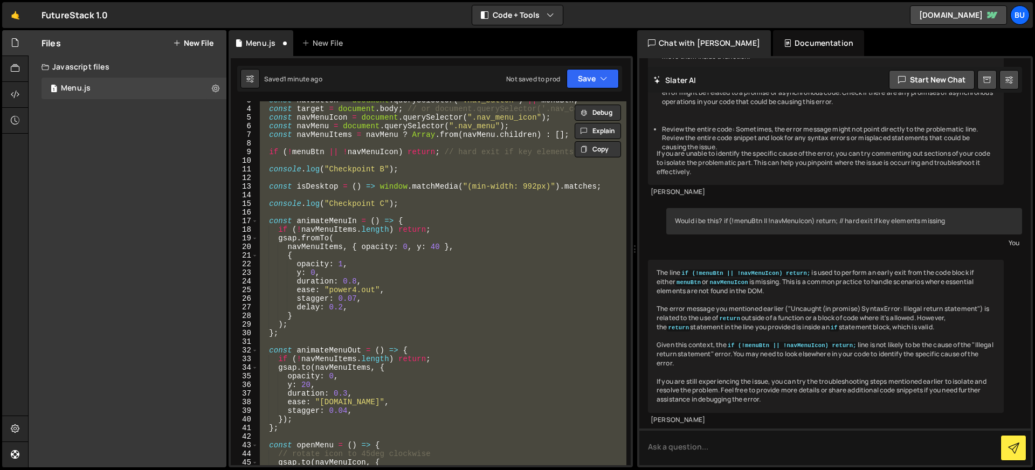
scroll to position [0, 0]
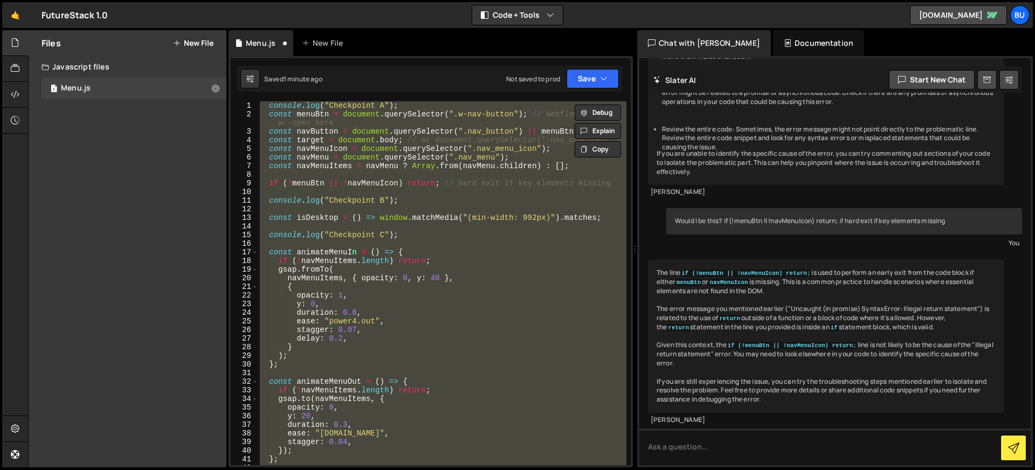
click at [369, 114] on div "console . log ( "Checkpoint A" ) ; const menuBtn = document . querySelector ( "…" at bounding box center [442, 283] width 369 height 364
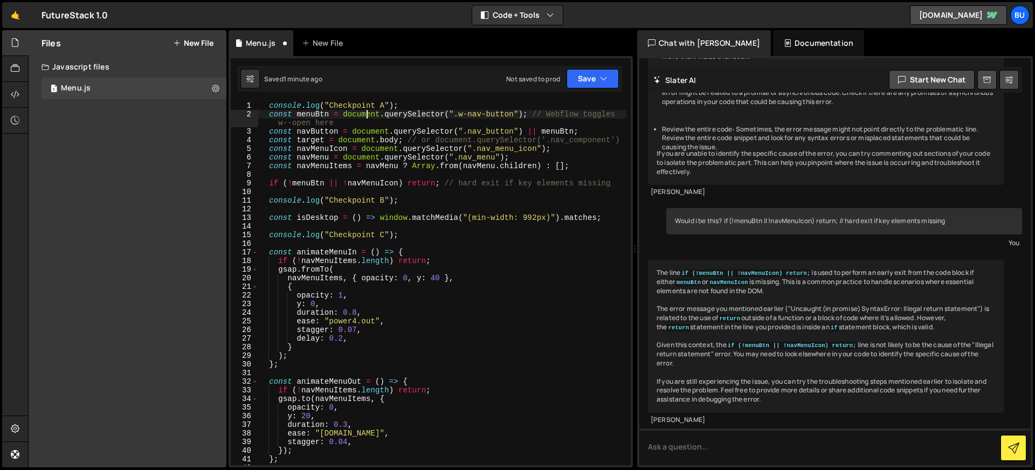
click at [397, 105] on div "console . log ( "Checkpoint A" ) ; const menuBtn = document . querySelector ( "…" at bounding box center [442, 291] width 369 height 381
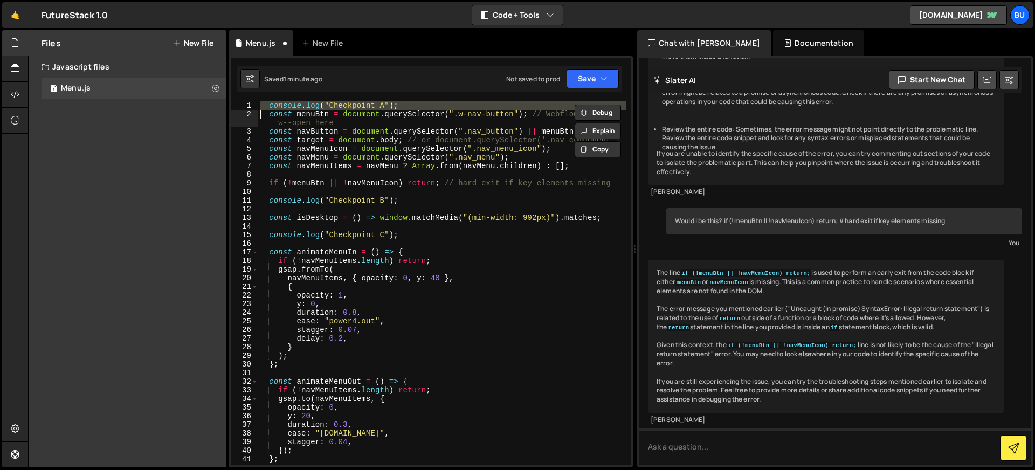
click at [384, 261] on div "console . log ( "Checkpoint A" ) ; const menuBtn = document . querySelector ( "…" at bounding box center [442, 291] width 369 height 381
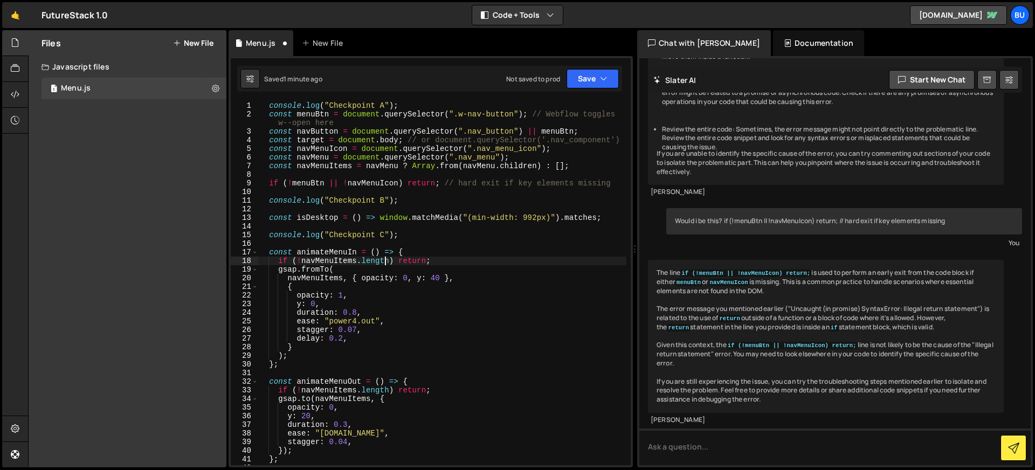
drag, startPoint x: 270, startPoint y: 185, endPoint x: 274, endPoint y: 207, distance: 22.5
click at [270, 185] on div "console . log ( "Checkpoint A" ) ; const menuBtn = document . querySelector ( "…" at bounding box center [442, 291] width 369 height 381
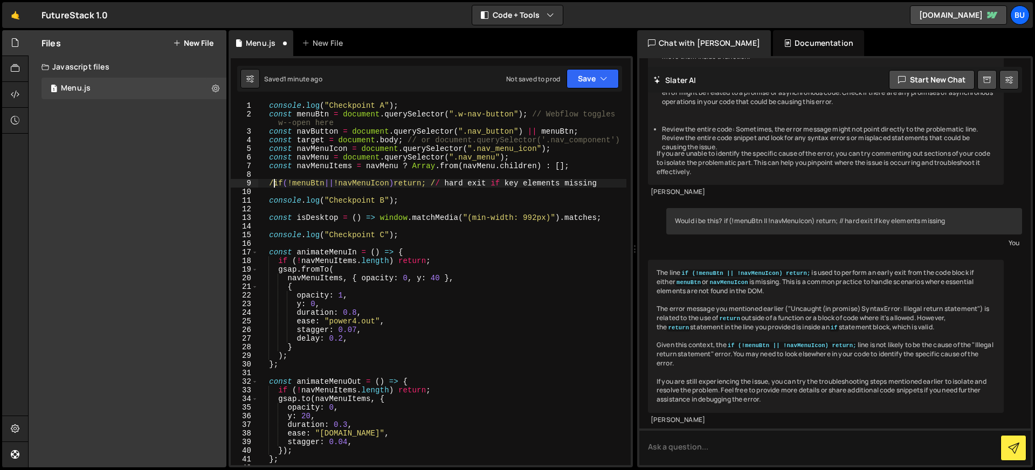
scroll to position [0, 1]
type textarea "//if (!menuBtn || !navMenuIcon) return; // hard exit if key elements missing"
